Goal: Task Accomplishment & Management: Complete application form

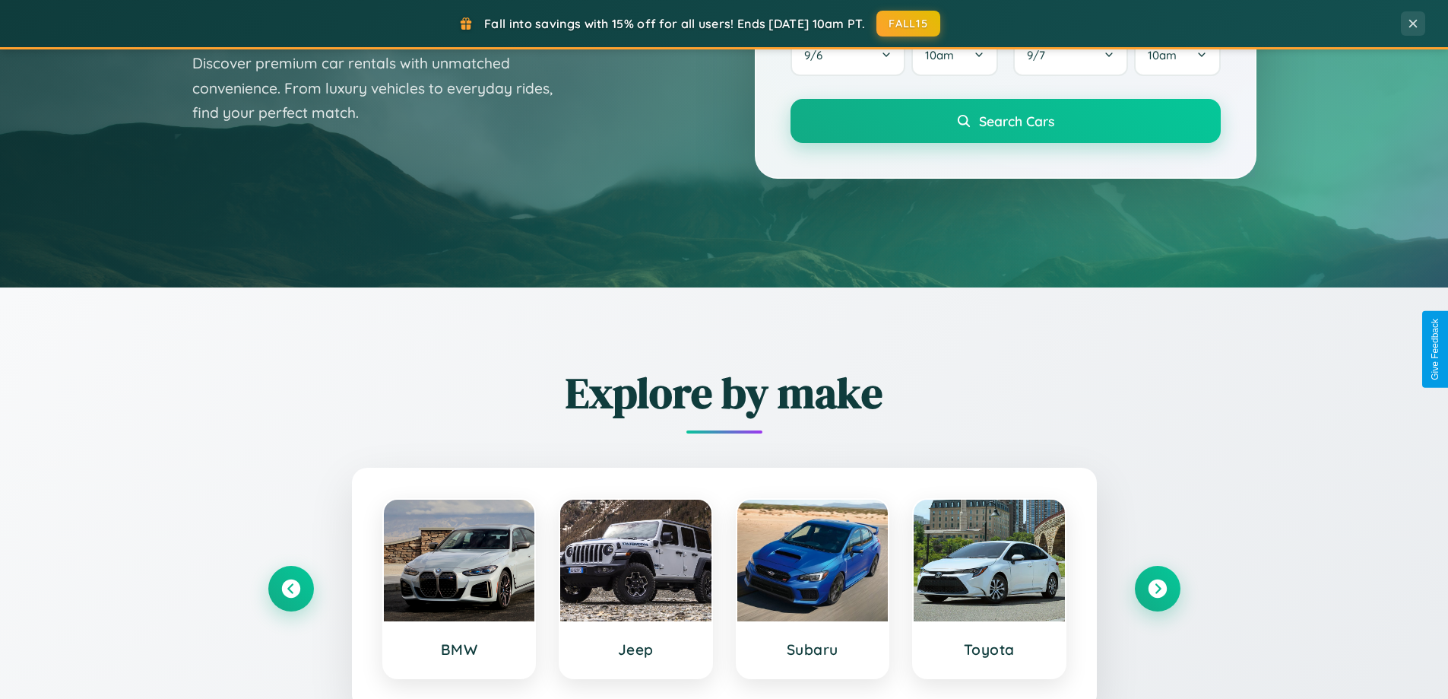
scroll to position [655, 0]
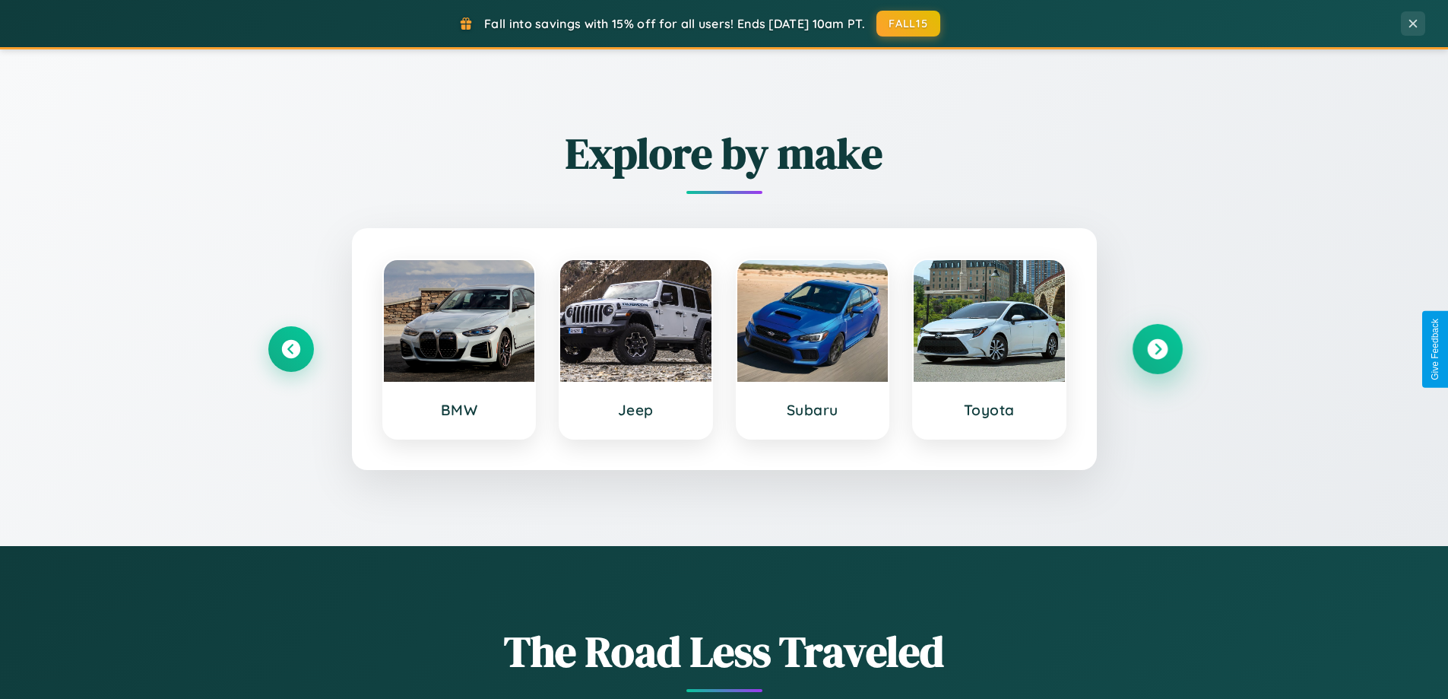
click at [1157, 349] on icon at bounding box center [1157, 349] width 21 height 21
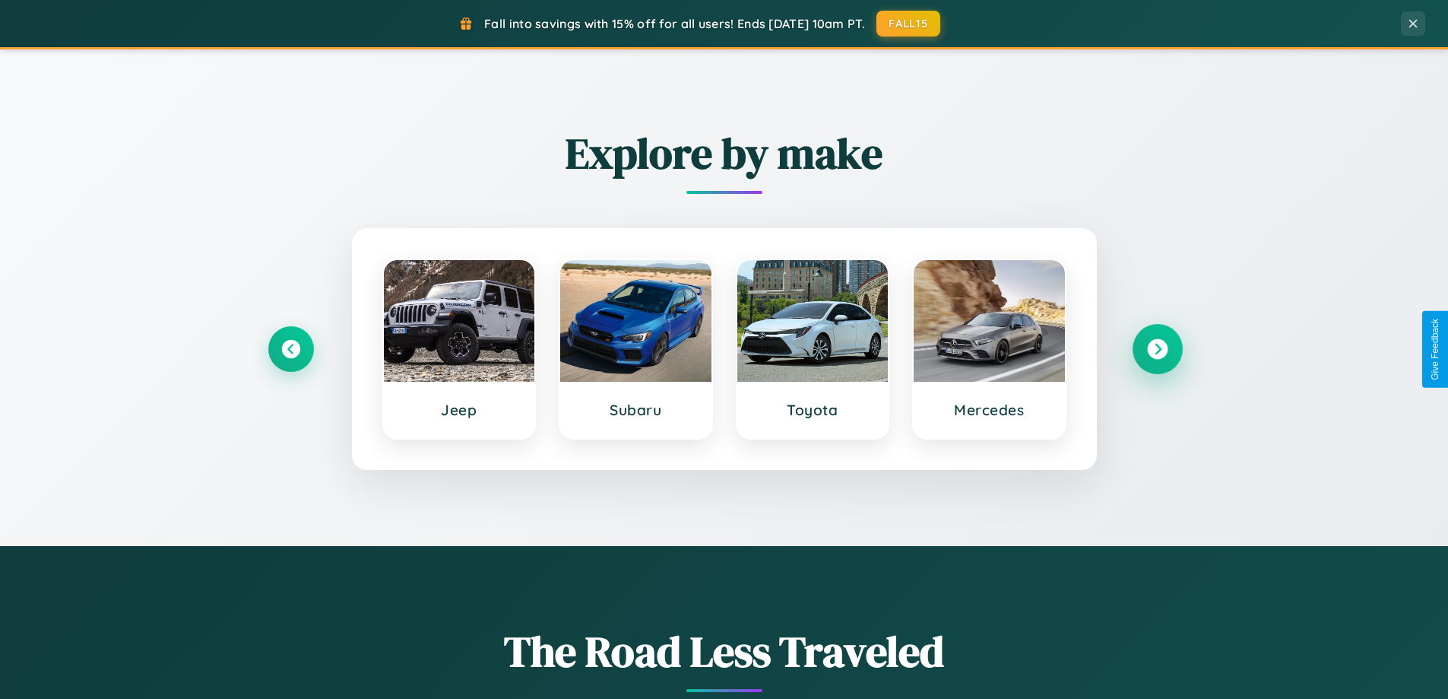
click at [1157, 349] on icon at bounding box center [1157, 349] width 21 height 21
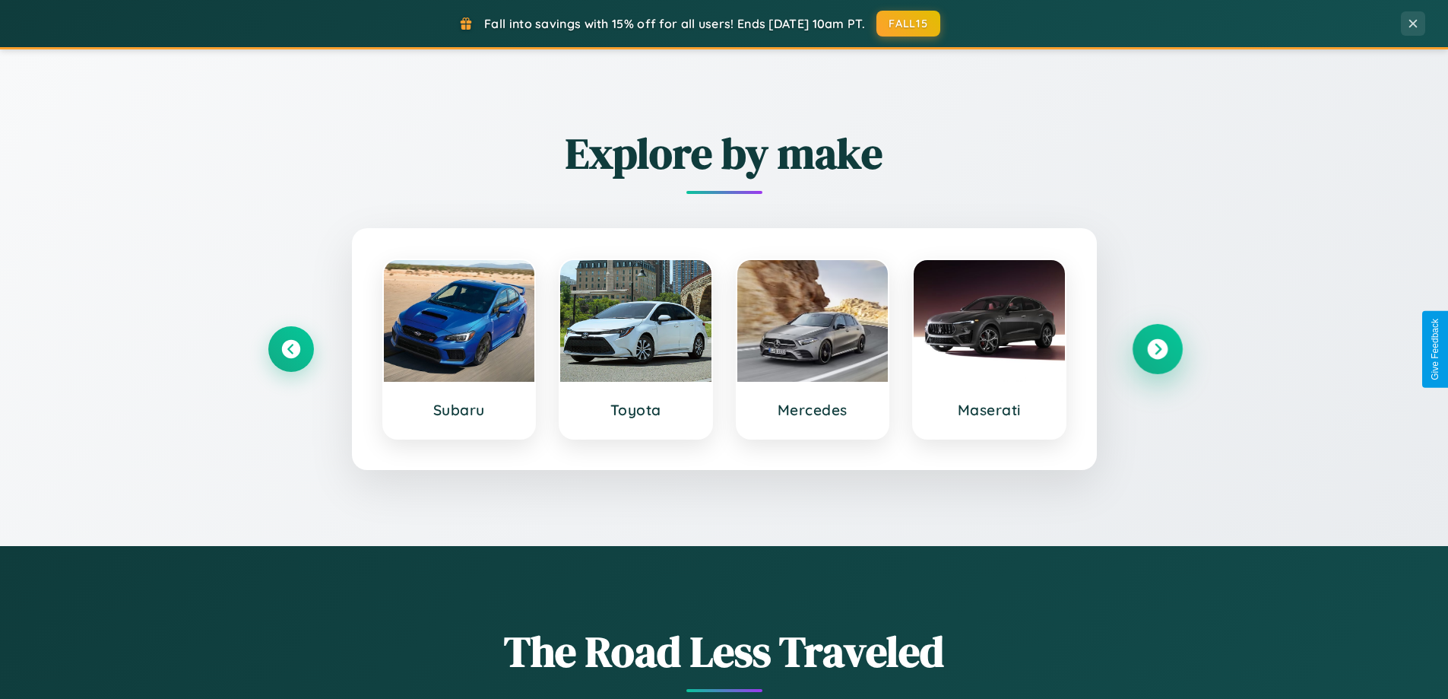
click at [1157, 349] on icon at bounding box center [1157, 349] width 21 height 21
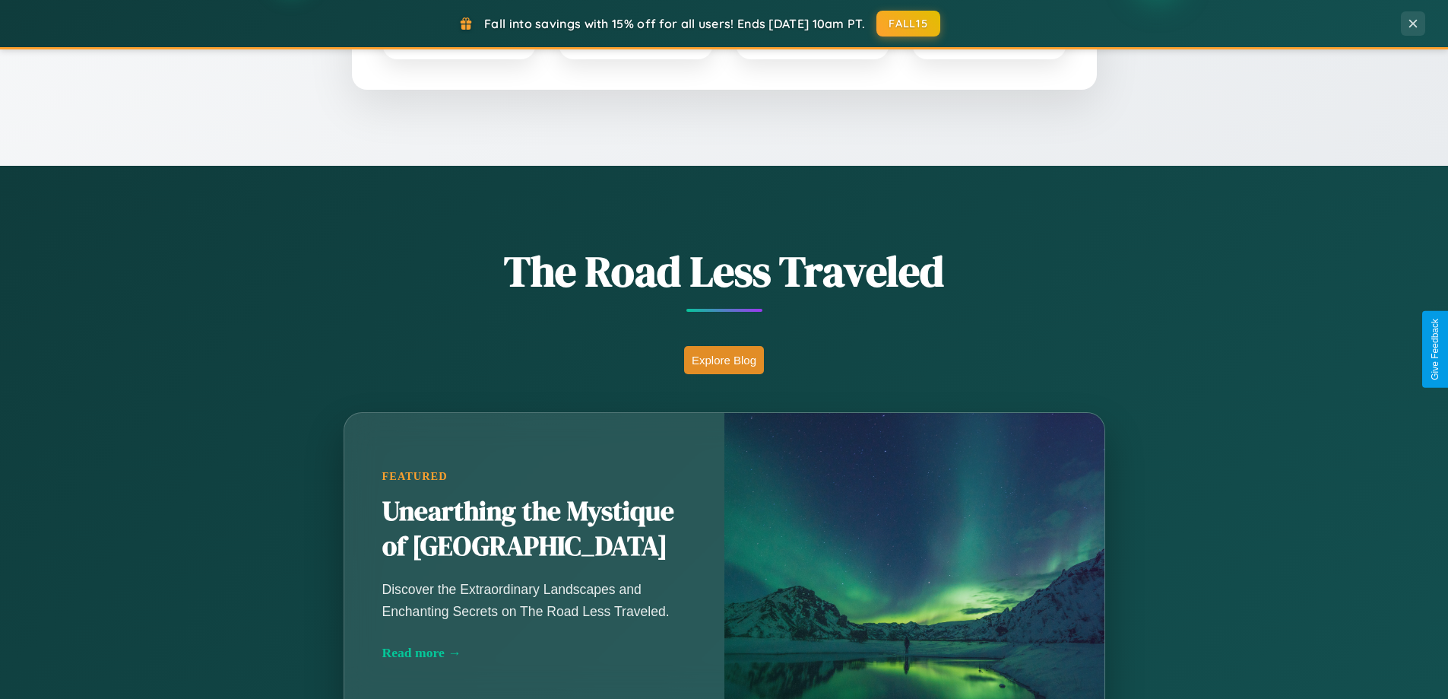
scroll to position [1046, 0]
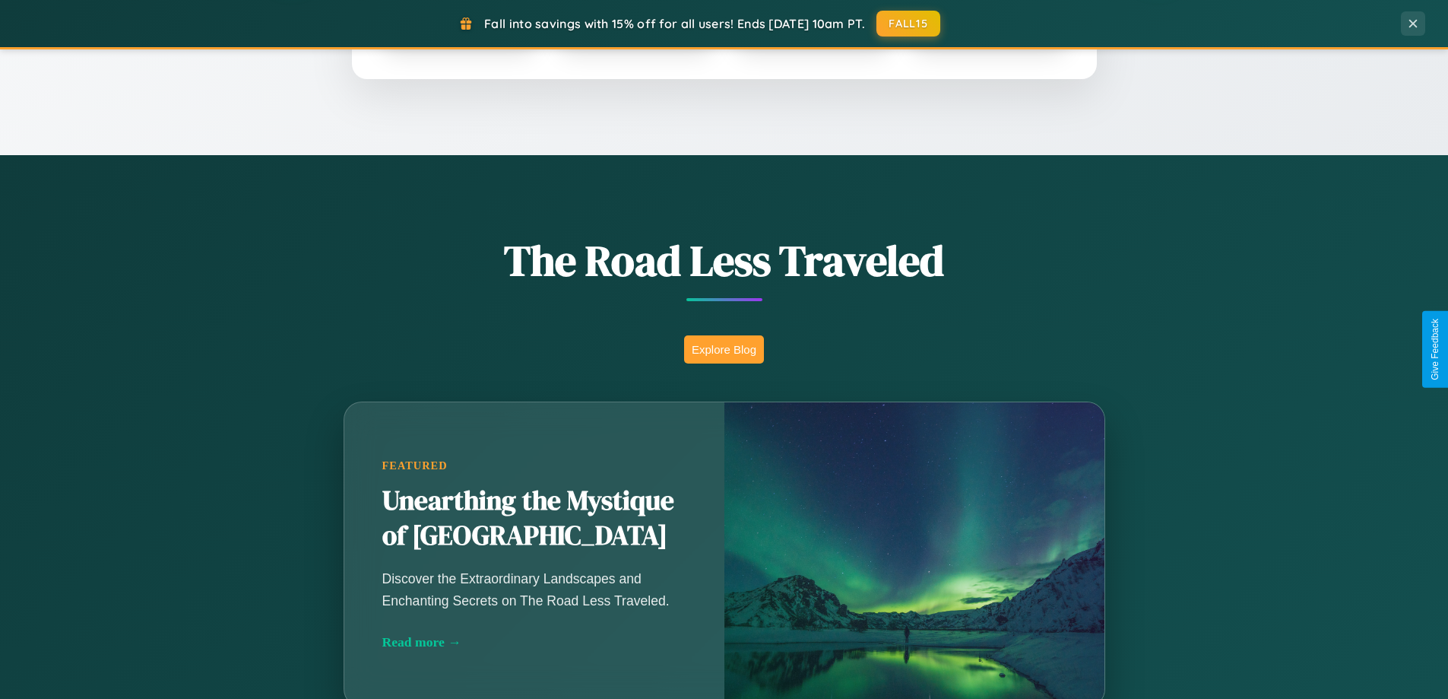
click at [724, 349] on button "Explore Blog" at bounding box center [724, 349] width 80 height 28
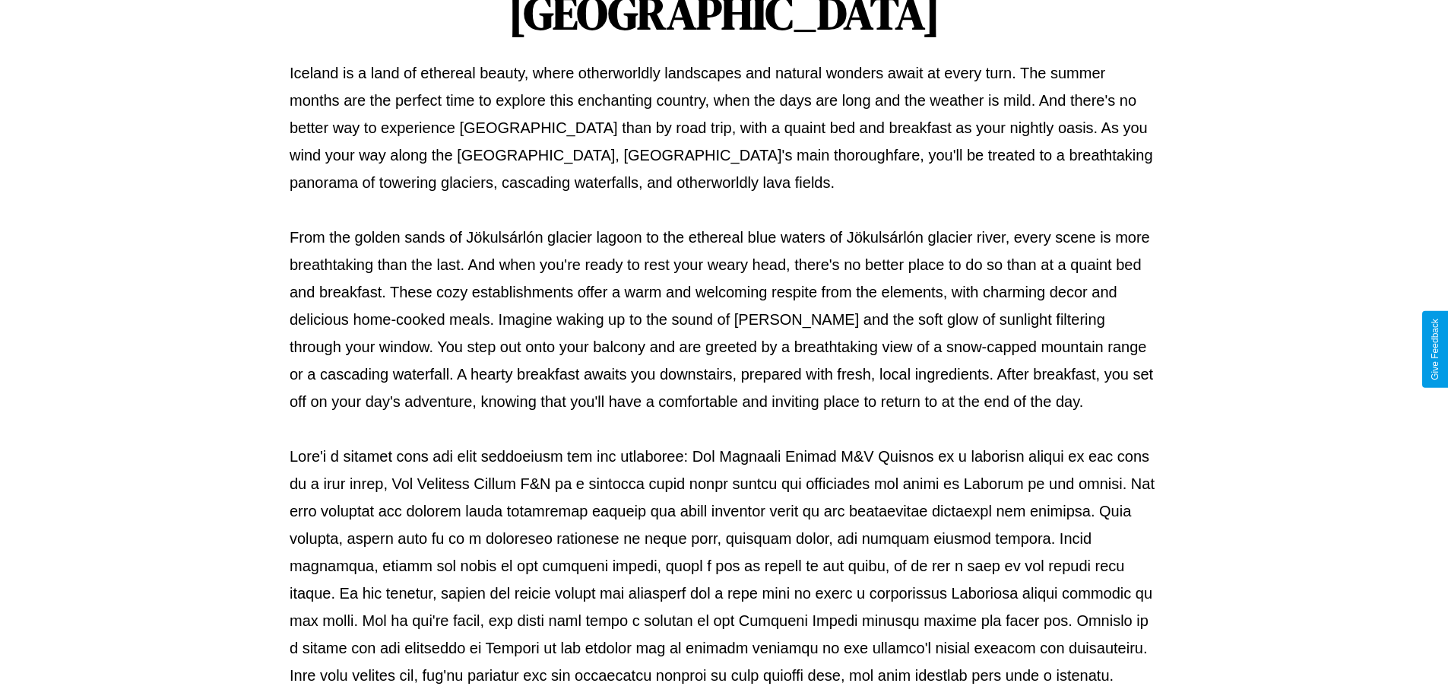
scroll to position [492, 0]
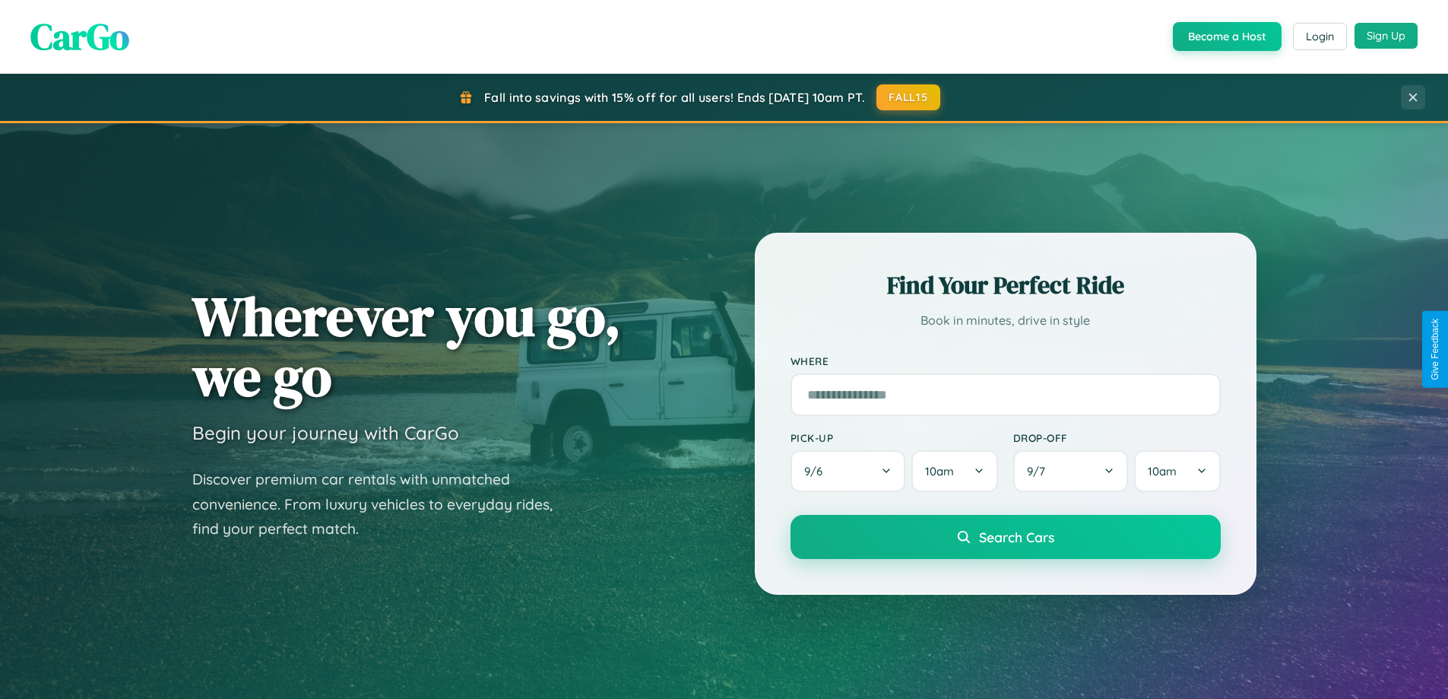
click at [1386, 36] on button "Sign Up" at bounding box center [1386, 36] width 63 height 26
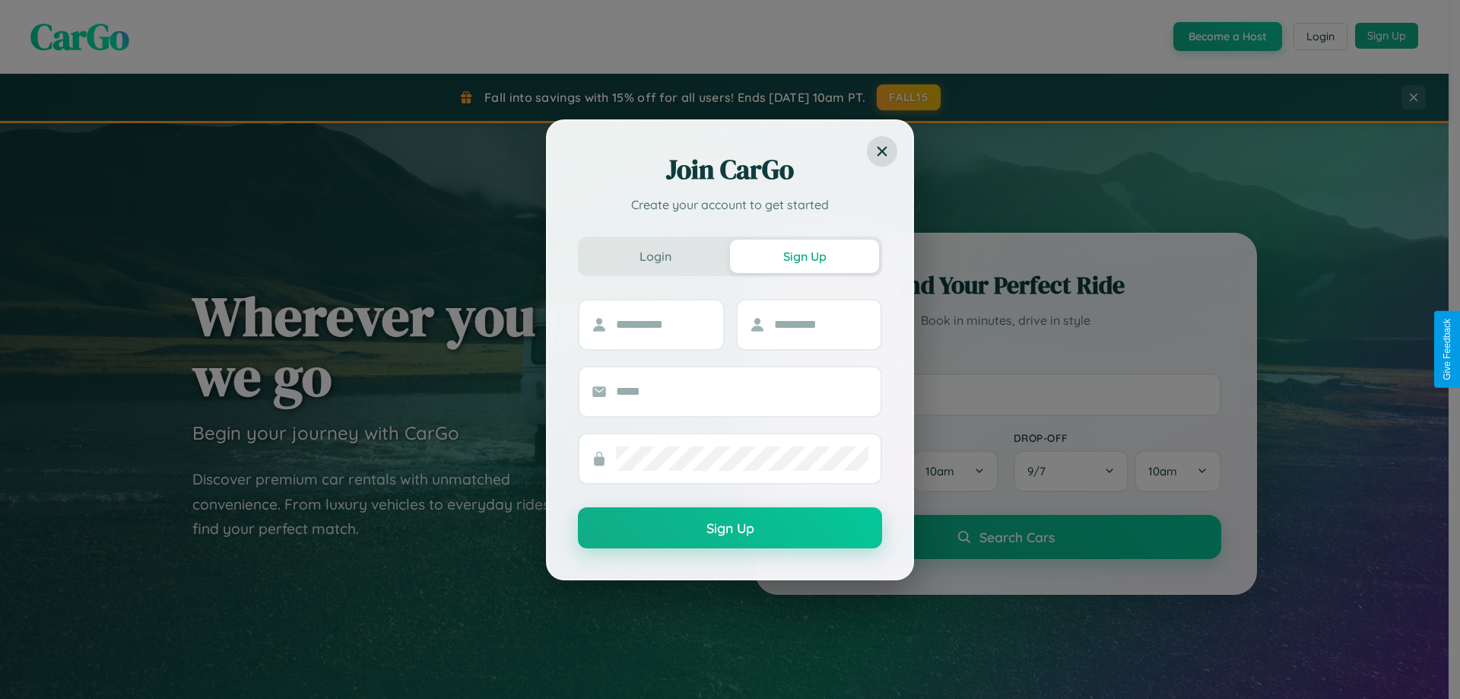
scroll to position [2443, 0]
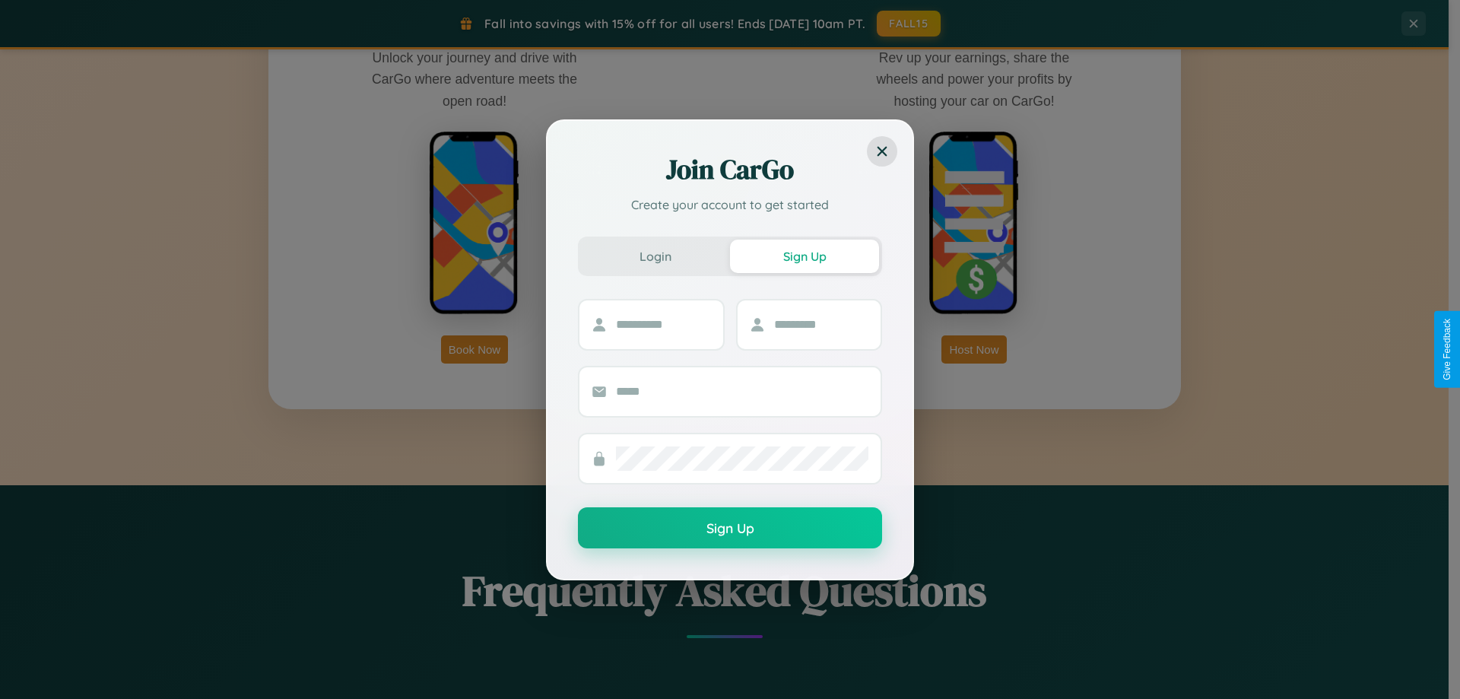
click at [974, 349] on div "Join CarGo Create your account to get started Login Sign Up Sign Up" at bounding box center [730, 349] width 1460 height 699
